Goal: Find specific page/section: Find specific page/section

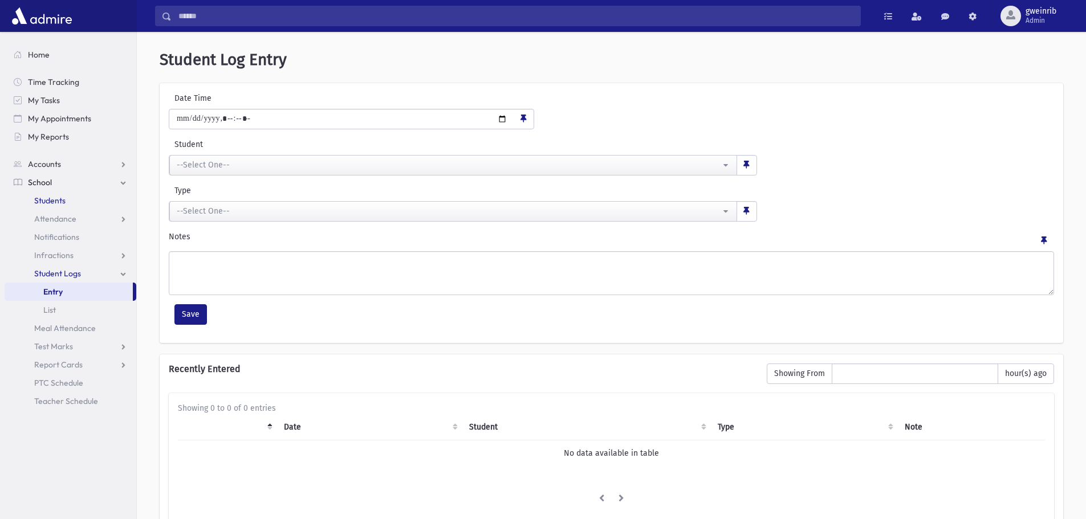
click at [89, 205] on link "Students" at bounding box center [71, 201] width 132 height 18
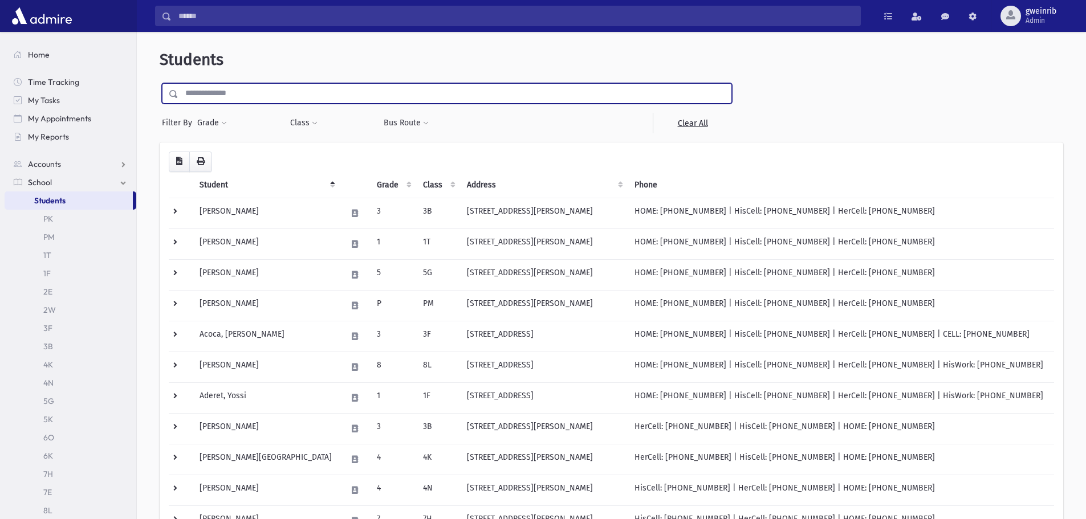
click at [222, 93] on input "text" at bounding box center [454, 93] width 553 height 21
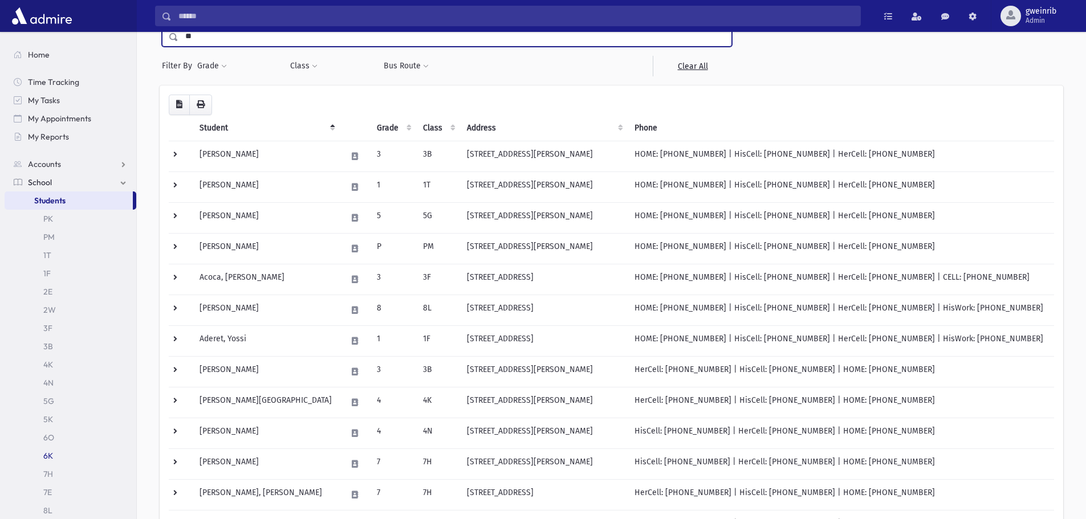
scroll to position [114, 0]
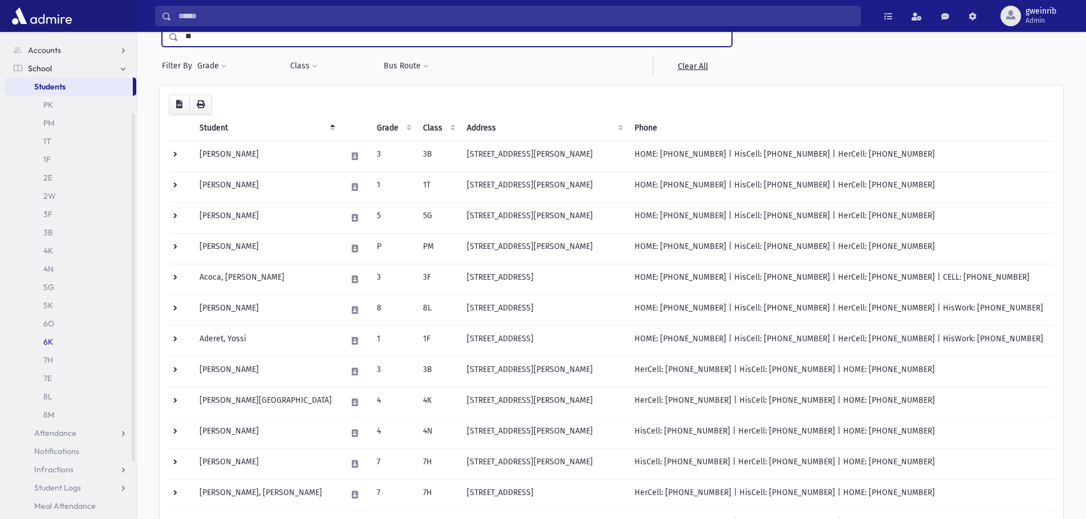
type input "**"
click at [48, 338] on link "6K" at bounding box center [71, 342] width 132 height 18
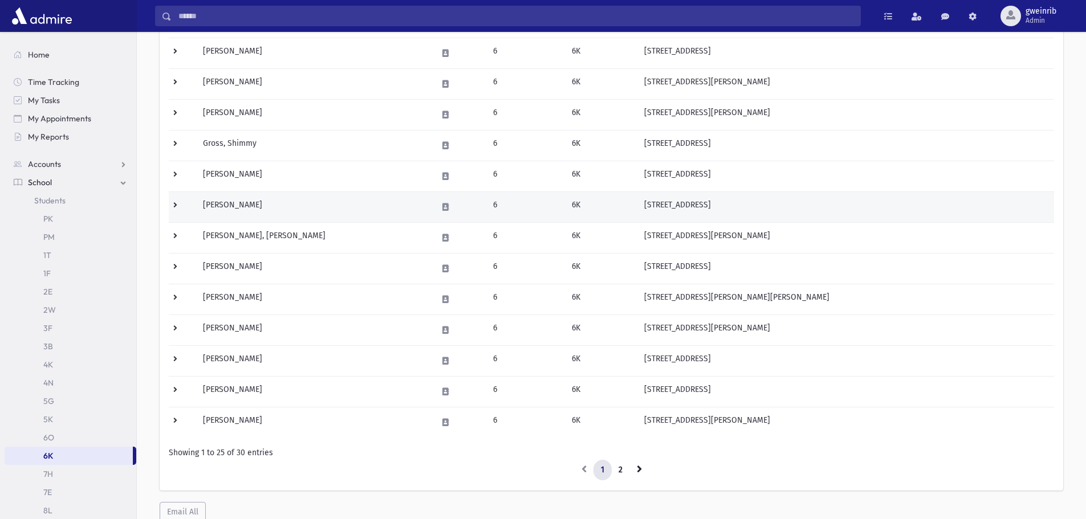
scroll to position [532, 0]
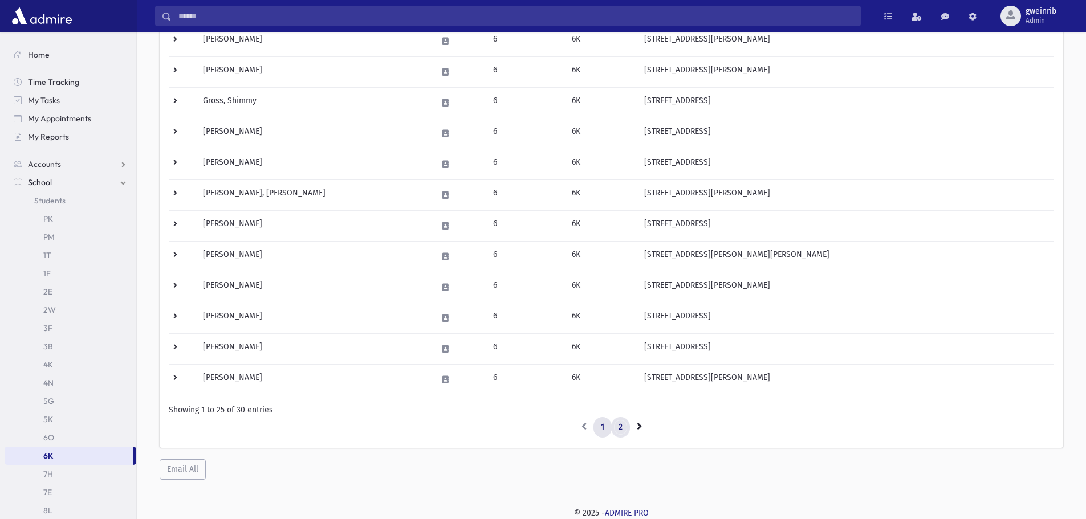
click at [615, 428] on link "2" at bounding box center [620, 427] width 19 height 21
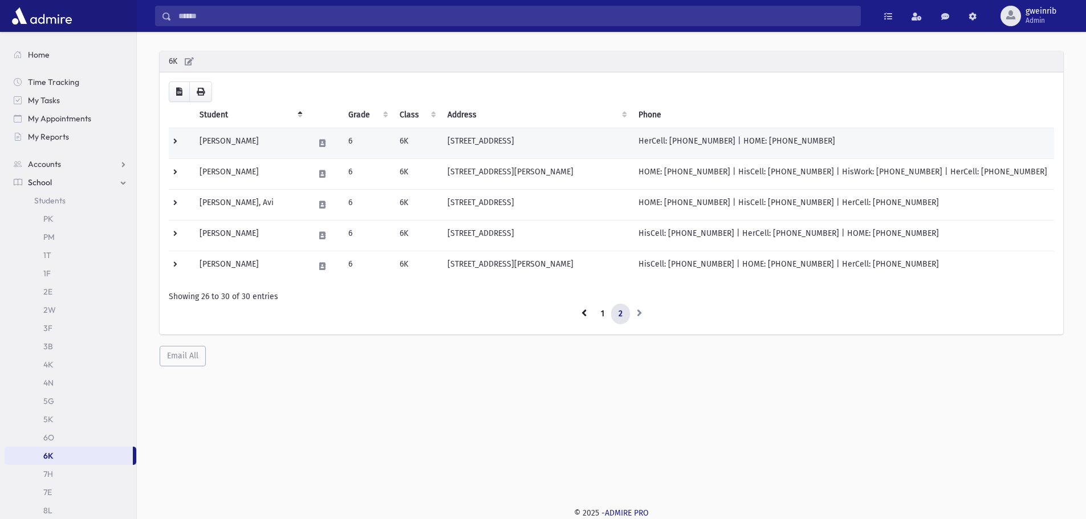
click at [392, 137] on td "6" at bounding box center [366, 143] width 51 height 31
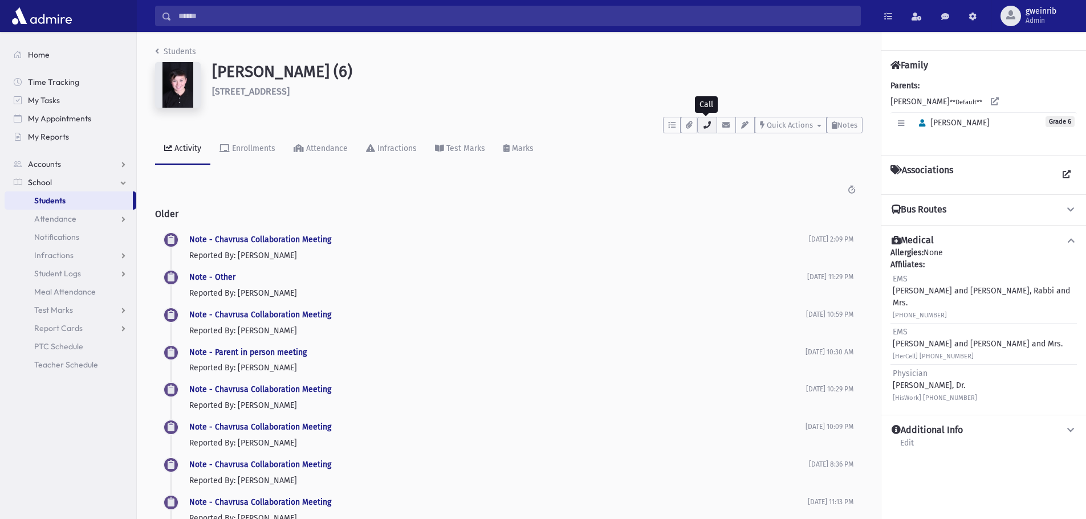
click at [702, 124] on icon "button" at bounding box center [706, 124] width 9 height 7
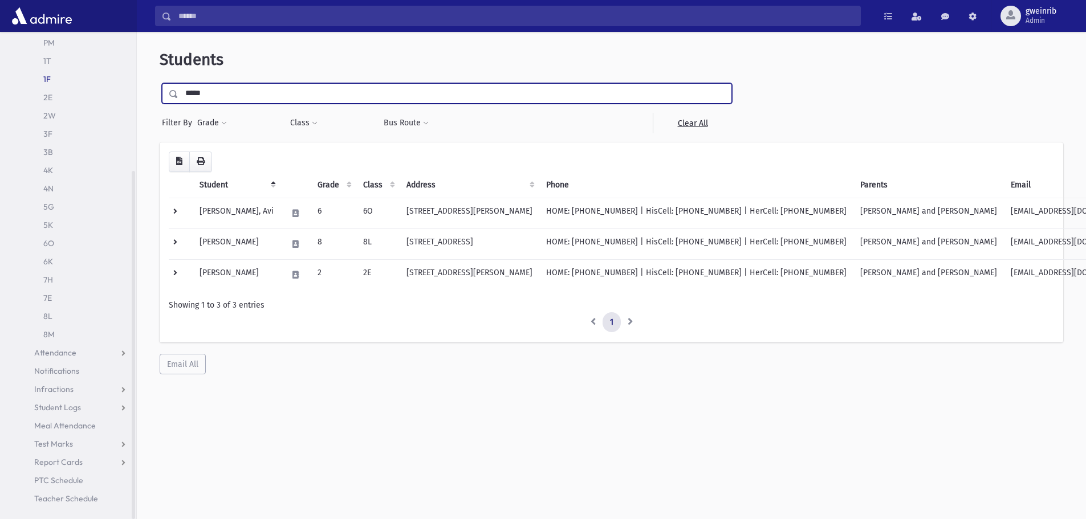
drag, startPoint x: 231, startPoint y: 93, endPoint x: 129, endPoint y: 87, distance: 102.8
click at [129, 87] on div "Search Results All Accounts" at bounding box center [543, 275] width 1086 height 550
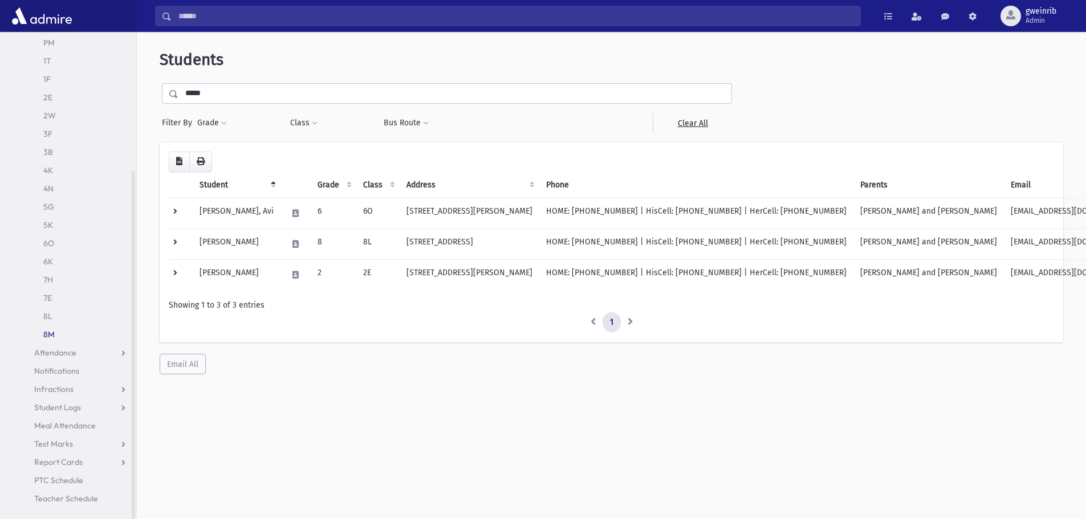
click at [51, 335] on link "8M" at bounding box center [71, 334] width 132 height 18
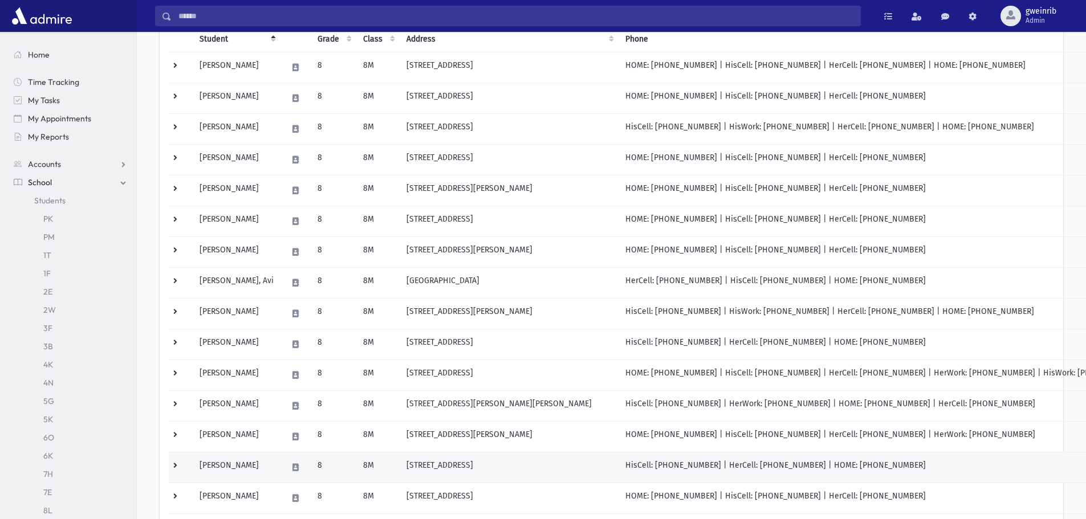
scroll to position [399, 0]
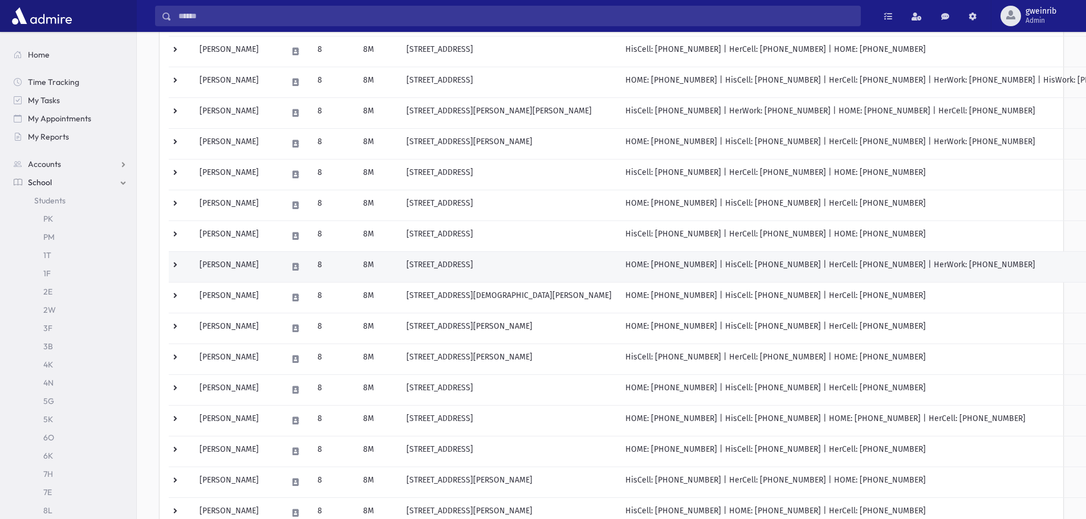
click at [278, 263] on td "Neuman, Chaim Yehoshua" at bounding box center [237, 267] width 88 height 31
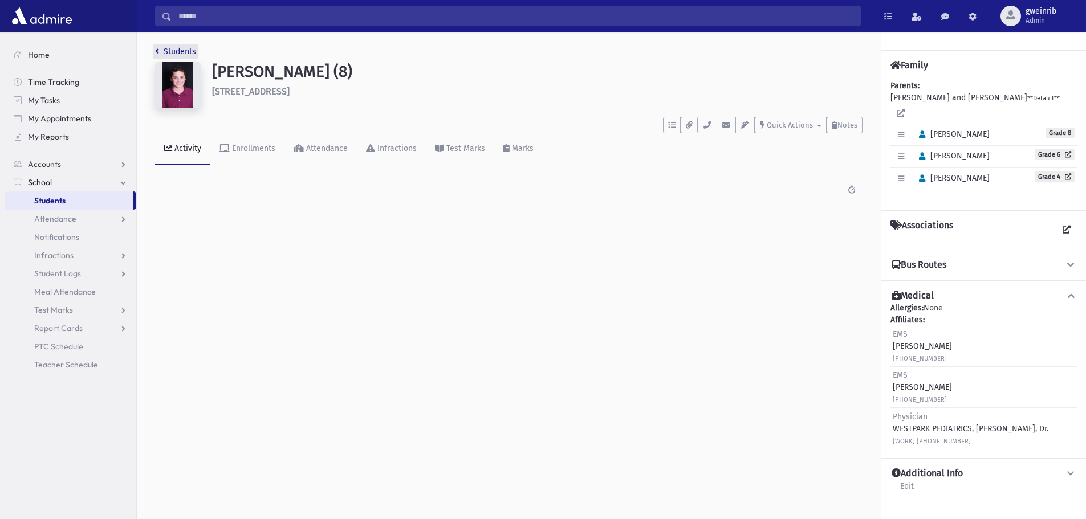
click at [164, 47] on link "Students" at bounding box center [175, 52] width 41 height 10
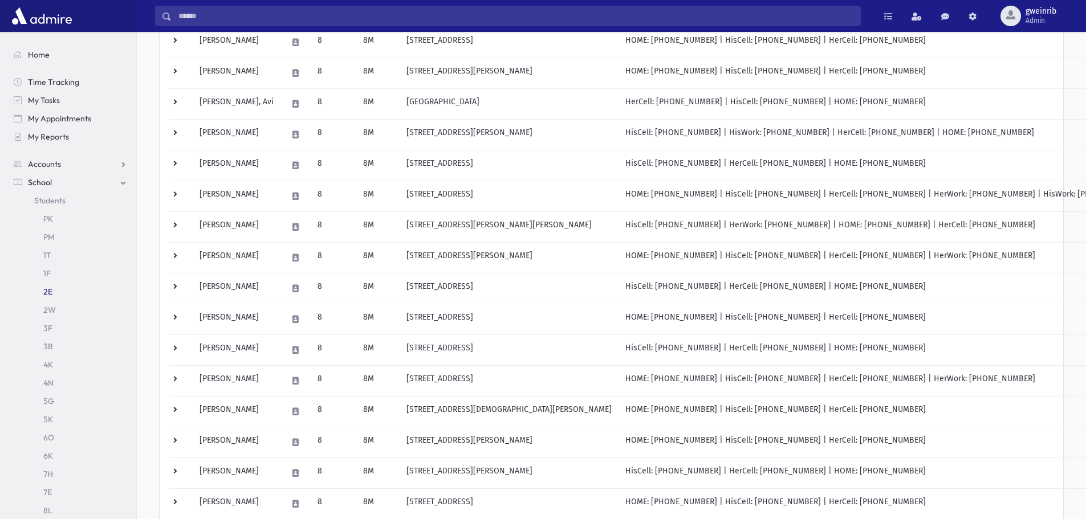
scroll to position [114, 0]
click at [66, 390] on link "8L" at bounding box center [71, 397] width 132 height 18
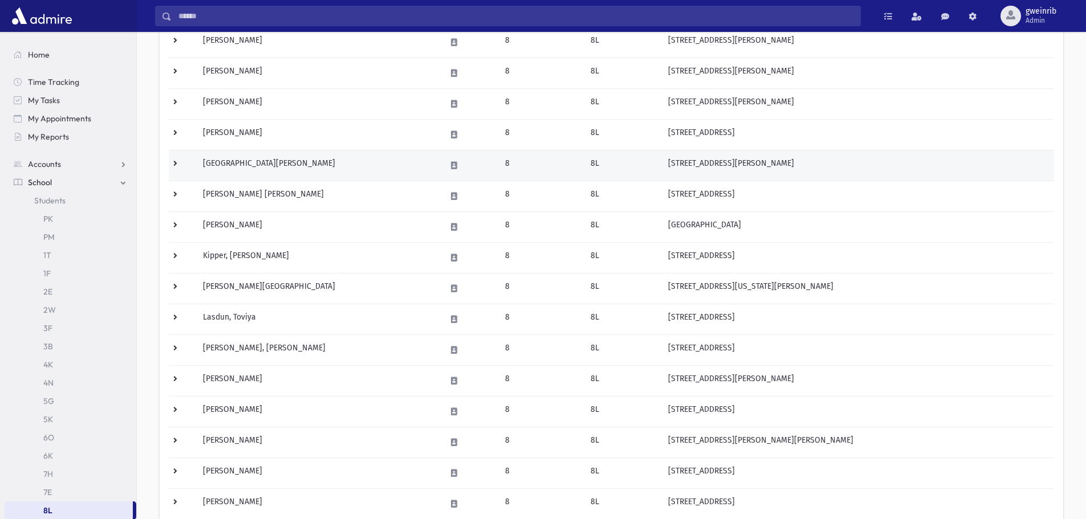
scroll to position [532, 0]
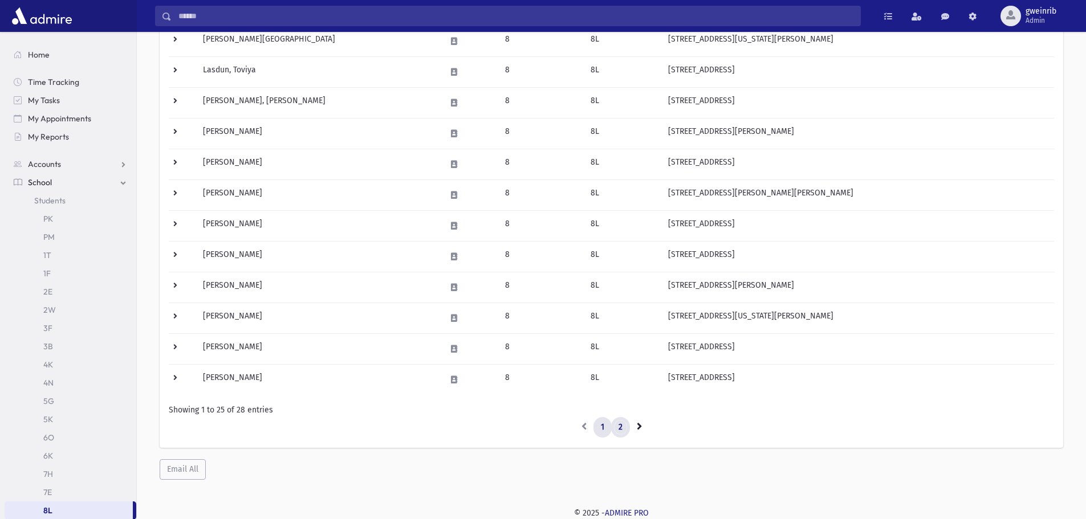
click at [620, 429] on link "2" at bounding box center [620, 427] width 19 height 21
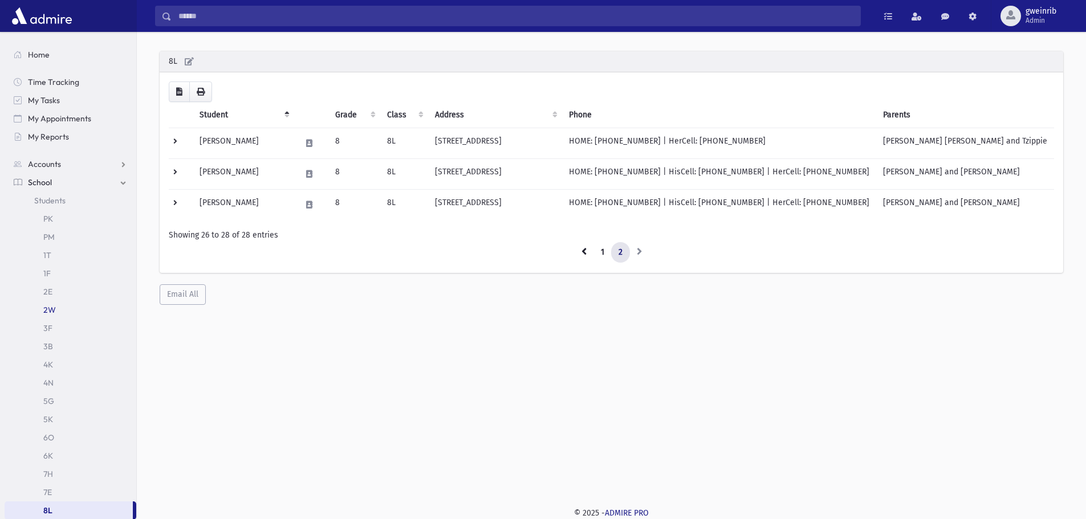
scroll to position [194, 0]
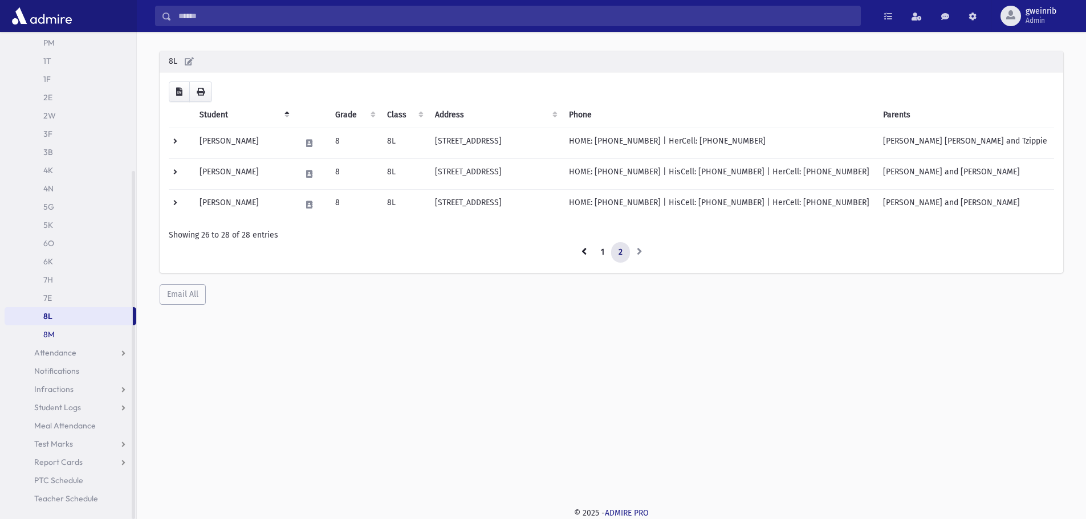
click at [47, 335] on link "8M" at bounding box center [71, 334] width 132 height 18
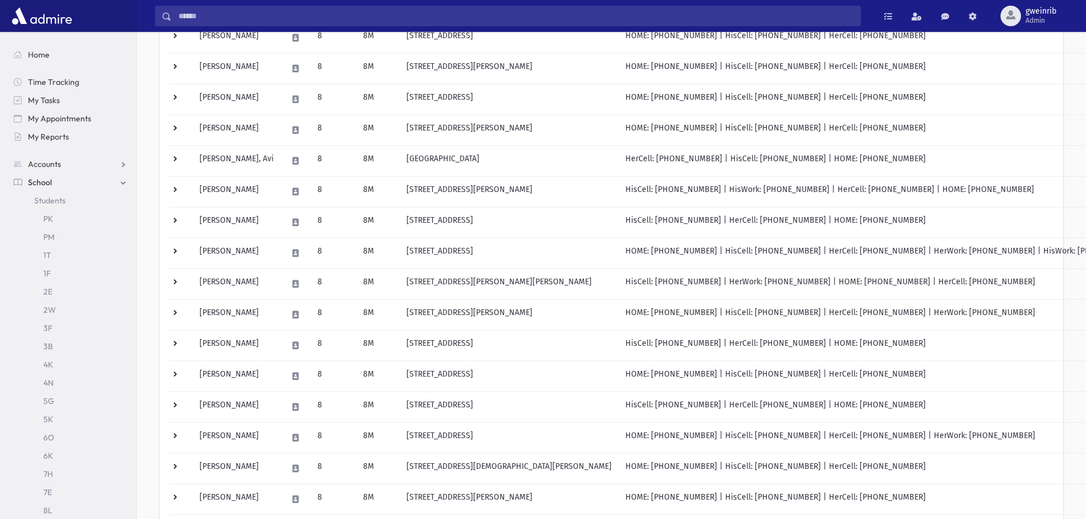
scroll to position [532, 0]
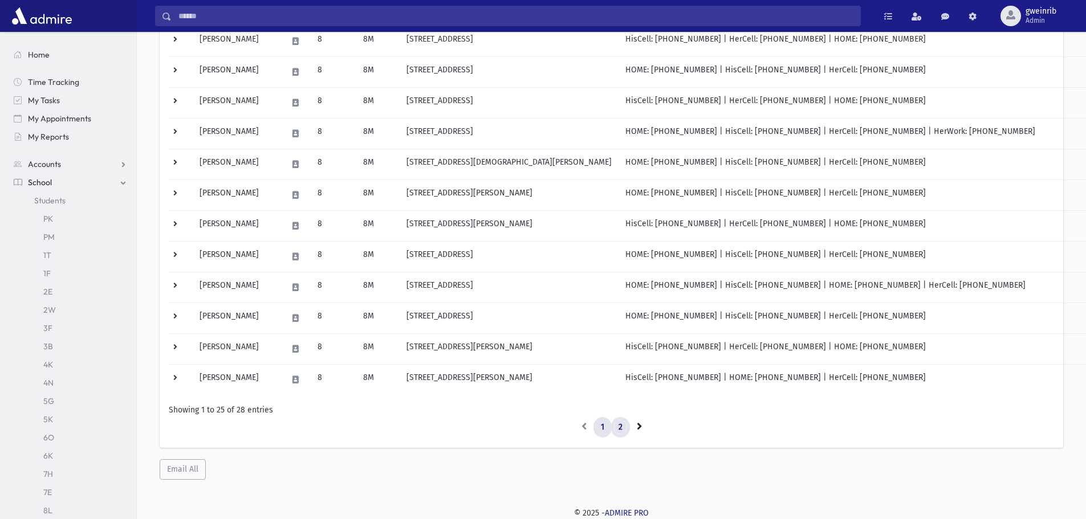
click at [621, 426] on link "2" at bounding box center [620, 427] width 19 height 21
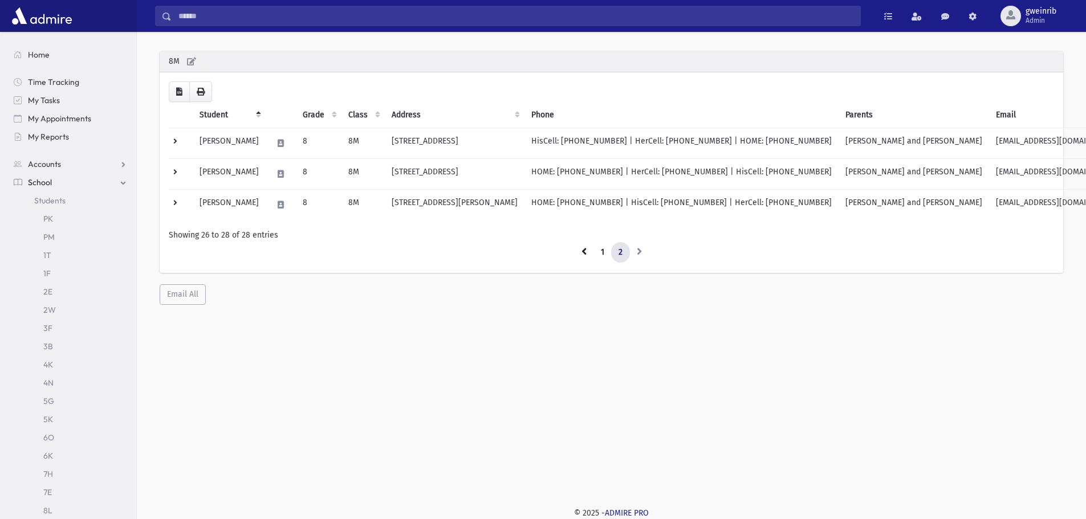
scroll to position [30, 0]
click at [601, 255] on link "1" at bounding box center [602, 252] width 18 height 21
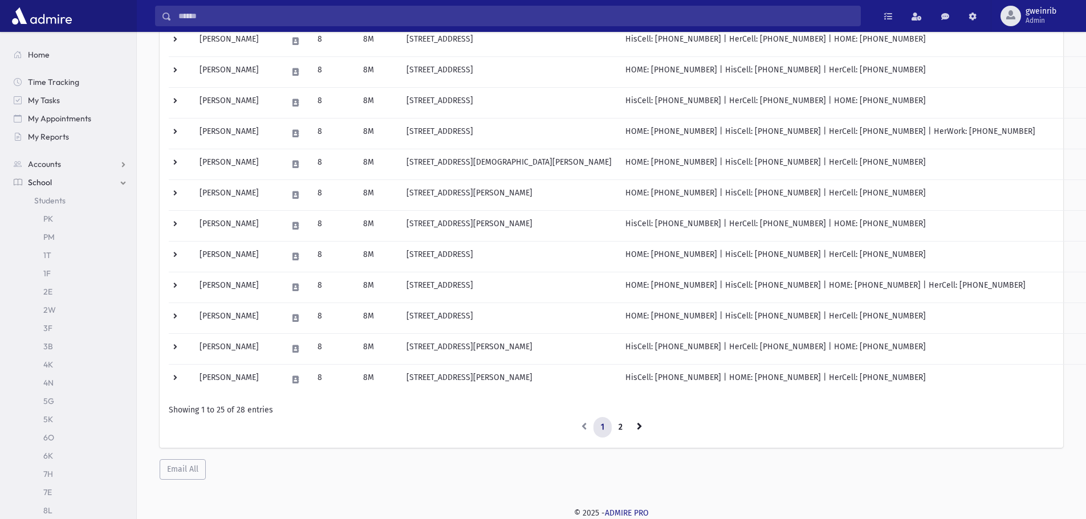
click at [230, 15] on input "Search" at bounding box center [516, 16] width 689 height 21
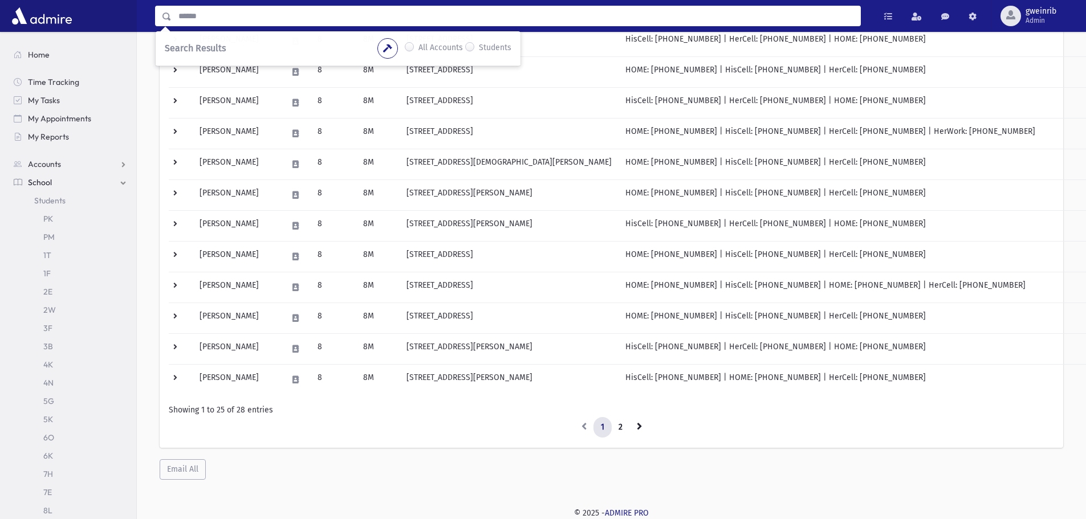
click at [272, 16] on input "Search" at bounding box center [516, 16] width 689 height 21
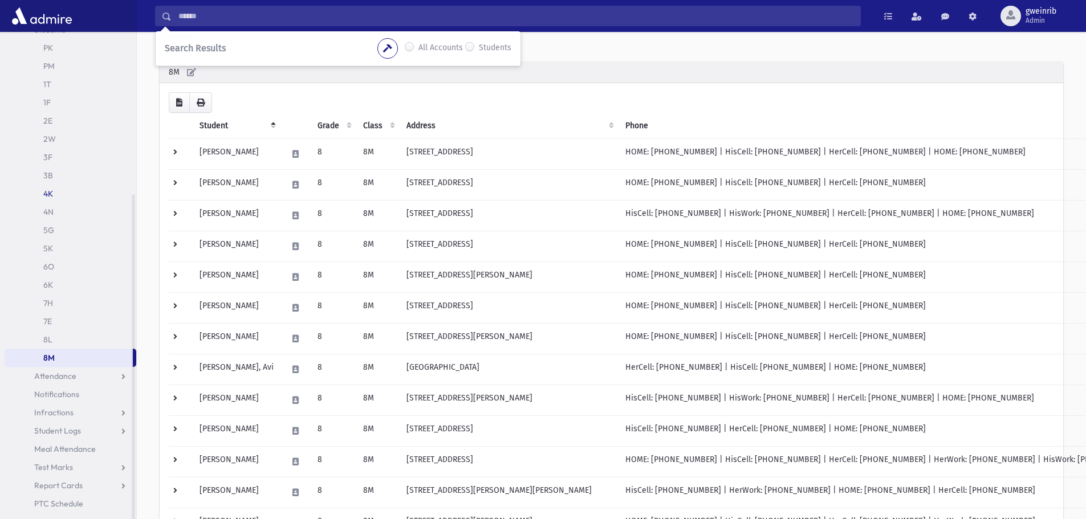
scroll to position [76, 0]
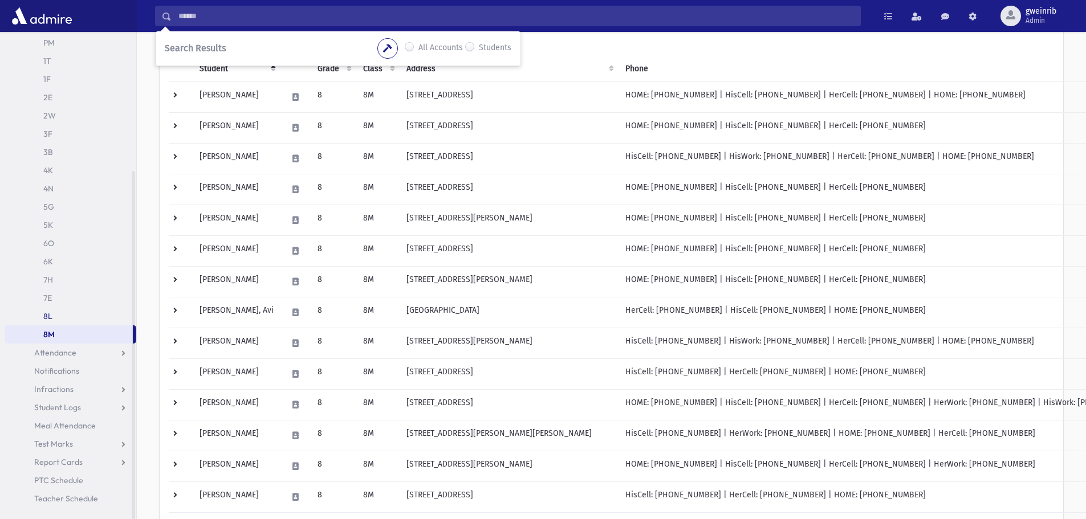
click at [50, 315] on link "8L" at bounding box center [71, 316] width 132 height 18
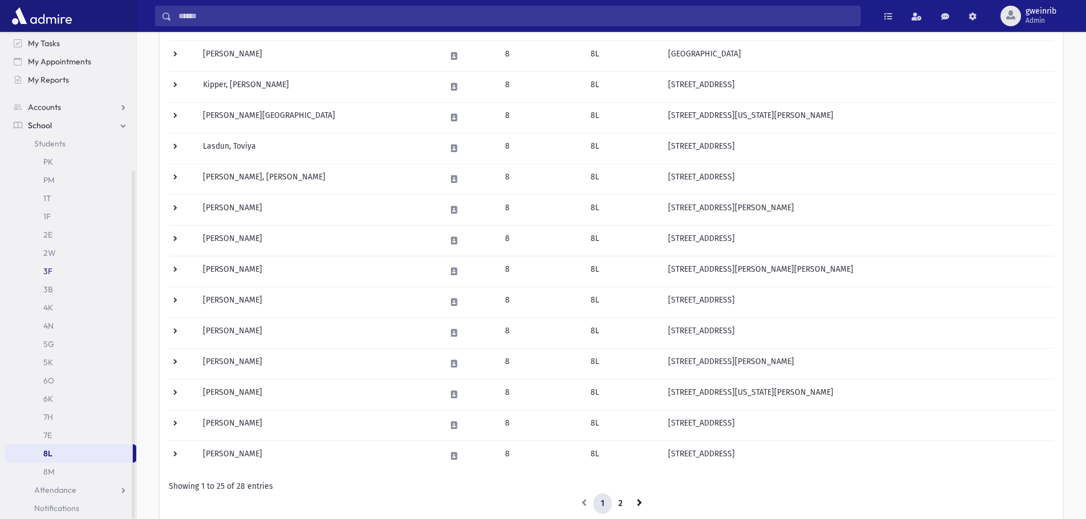
scroll to position [114, 0]
click at [60, 375] on link "7E" at bounding box center [71, 378] width 132 height 18
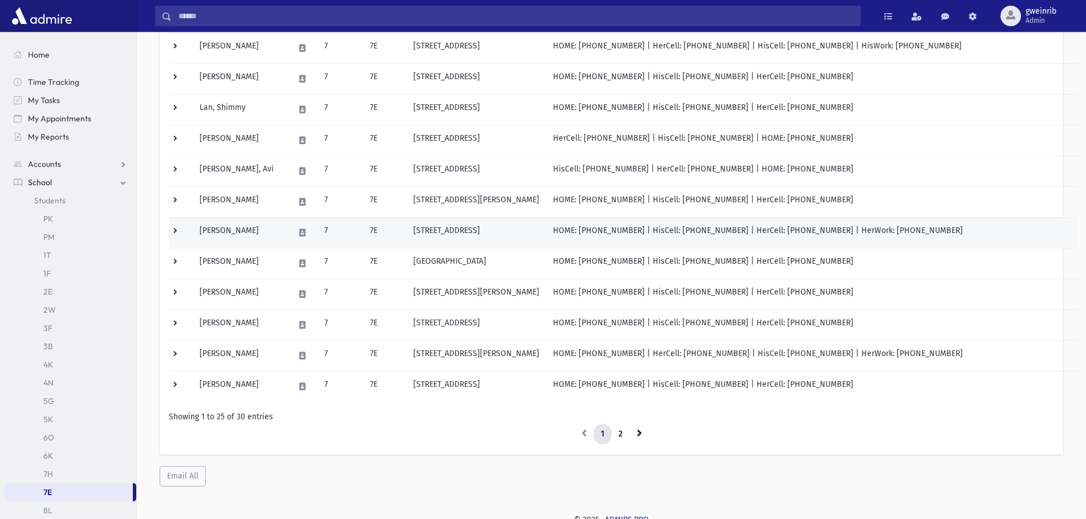
scroll to position [532, 0]
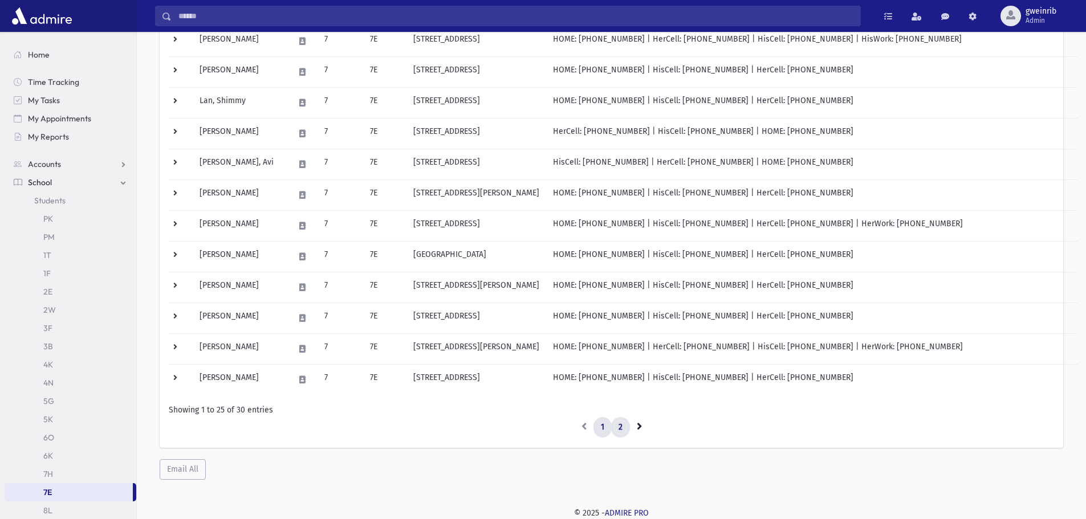
click at [621, 426] on link "2" at bounding box center [620, 427] width 19 height 21
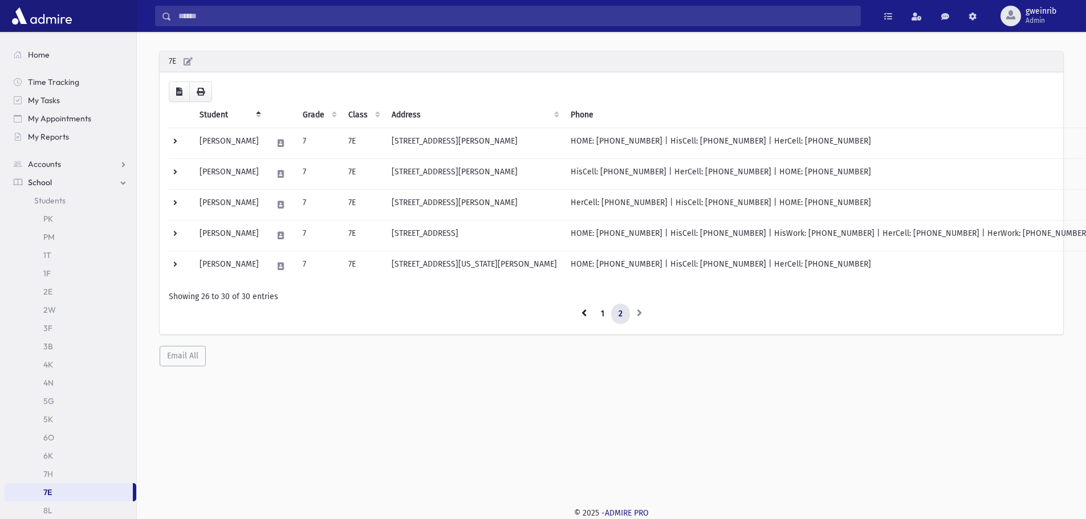
scroll to position [30, 0]
click at [600, 311] on link "1" at bounding box center [602, 314] width 18 height 21
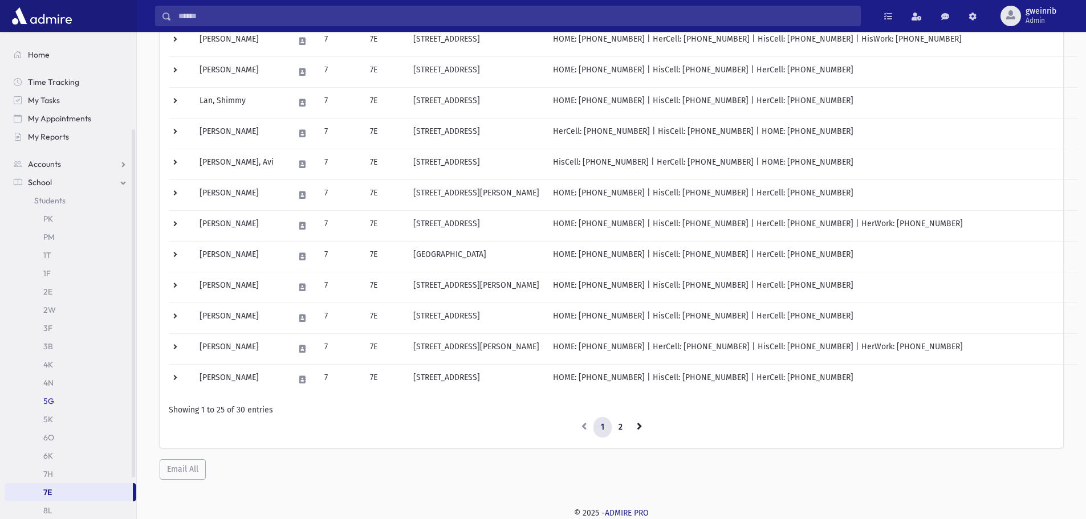
scroll to position [171, 0]
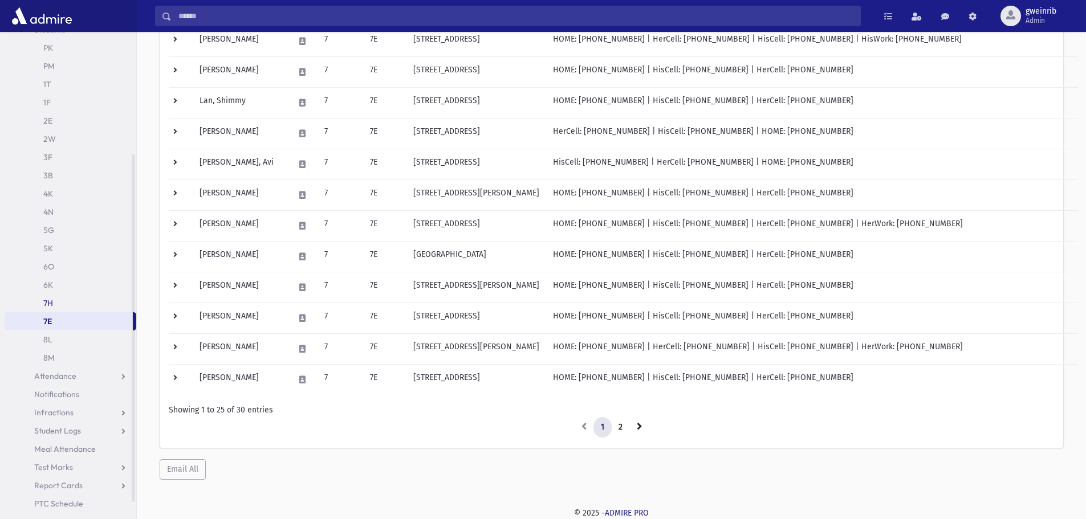
click at [51, 304] on link "7H" at bounding box center [71, 303] width 132 height 18
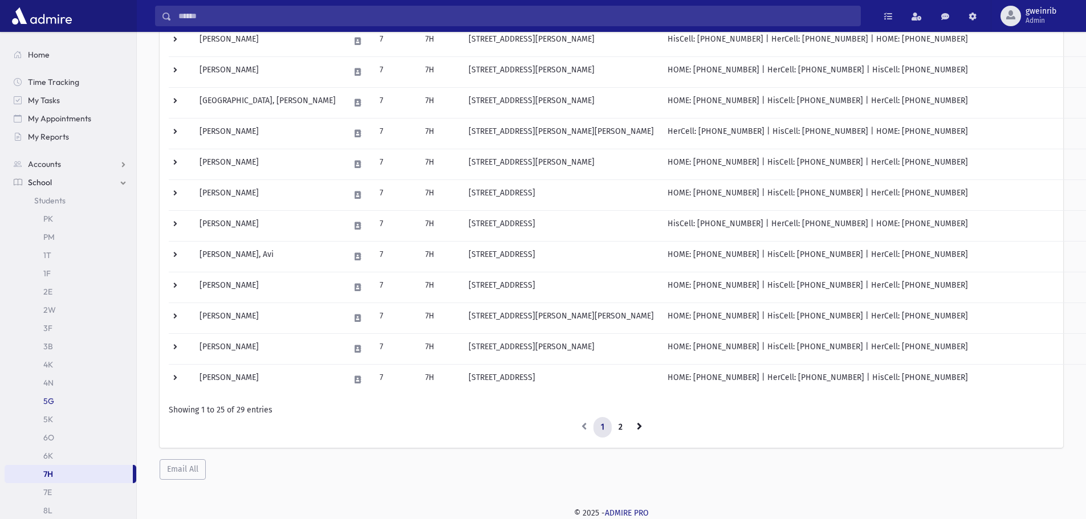
scroll to position [171, 0]
click at [47, 340] on link "8L" at bounding box center [71, 340] width 132 height 18
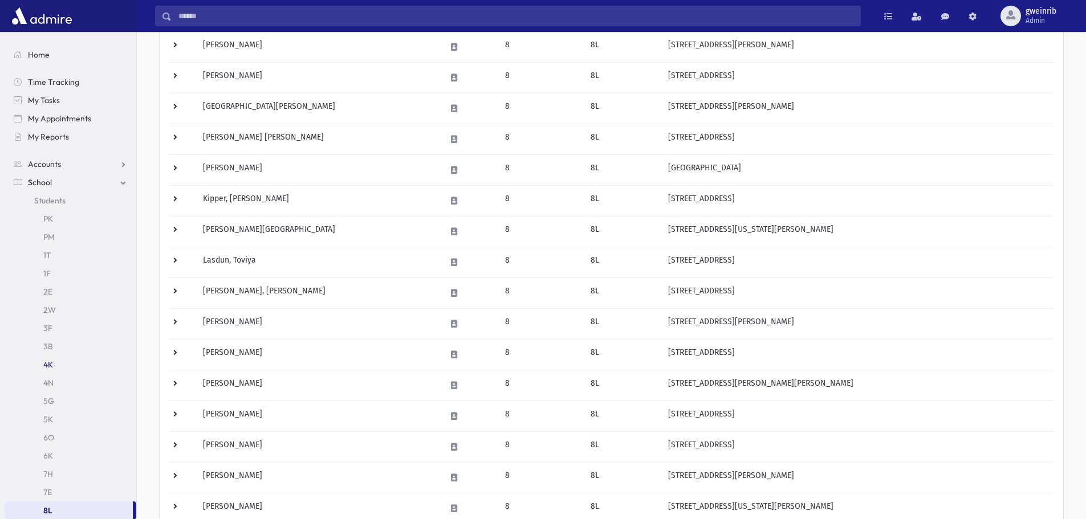
scroll to position [171, 0]
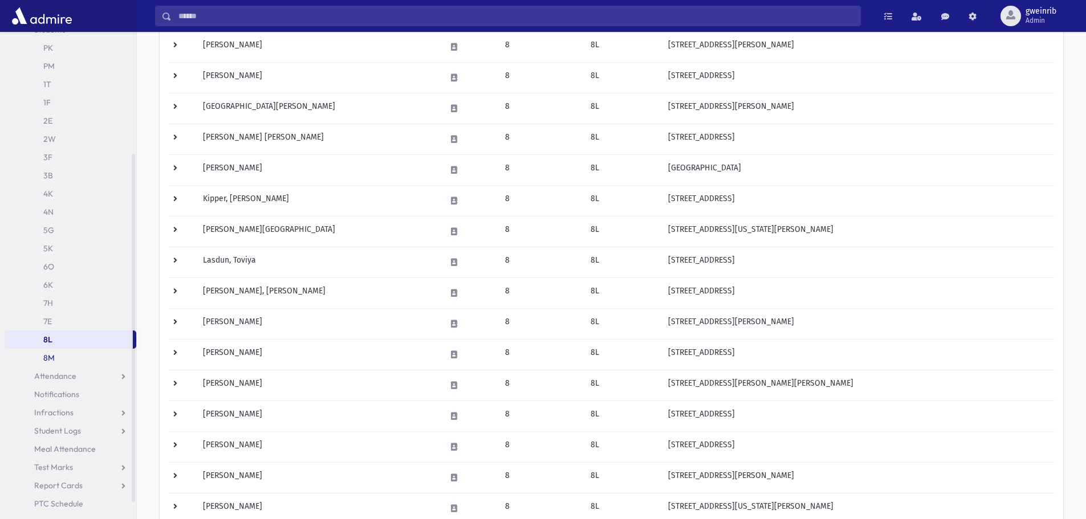
click at [67, 351] on link "8M" at bounding box center [71, 358] width 132 height 18
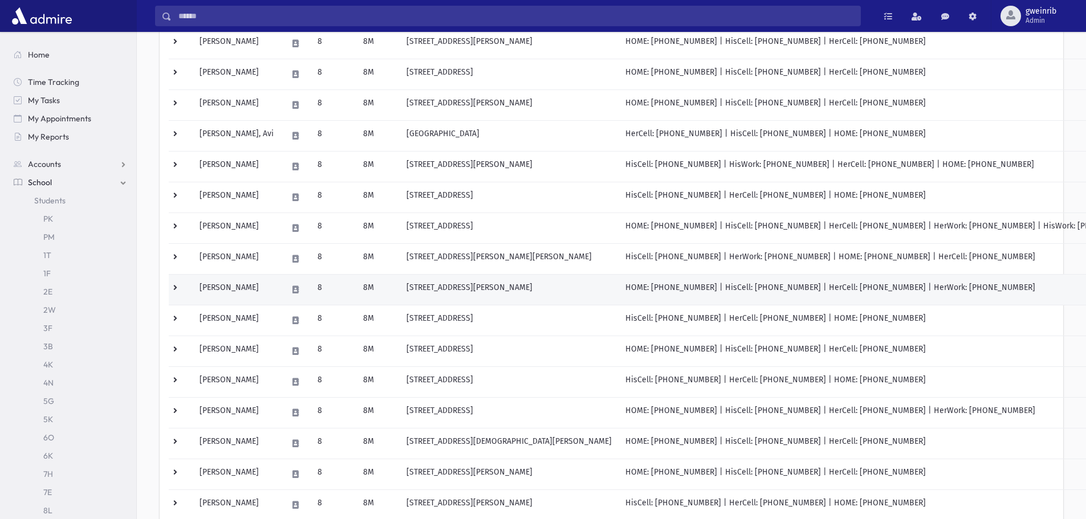
scroll to position [285, 0]
